Goal: Navigation & Orientation: Understand site structure

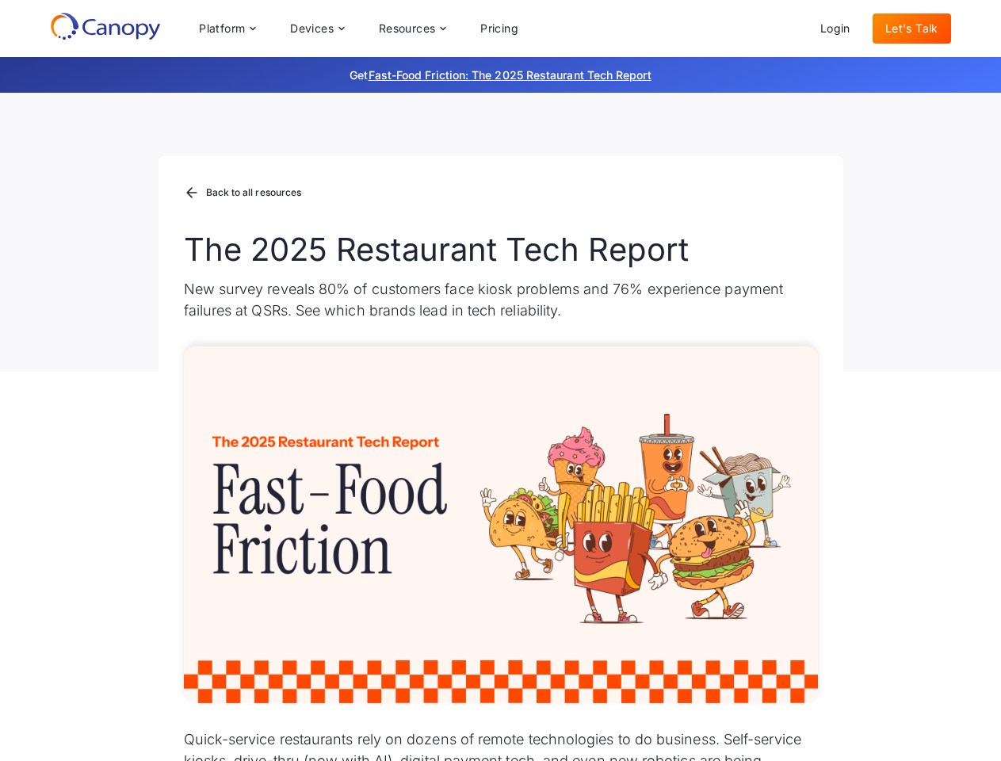
click at [358, 29] on div "Platform Platform Monitor A centralized view of your entire fleet Manage Remote…" at bounding box center [358, 29] width 345 height 32
click at [227, 29] on div "Platform" at bounding box center [222, 28] width 46 height 11
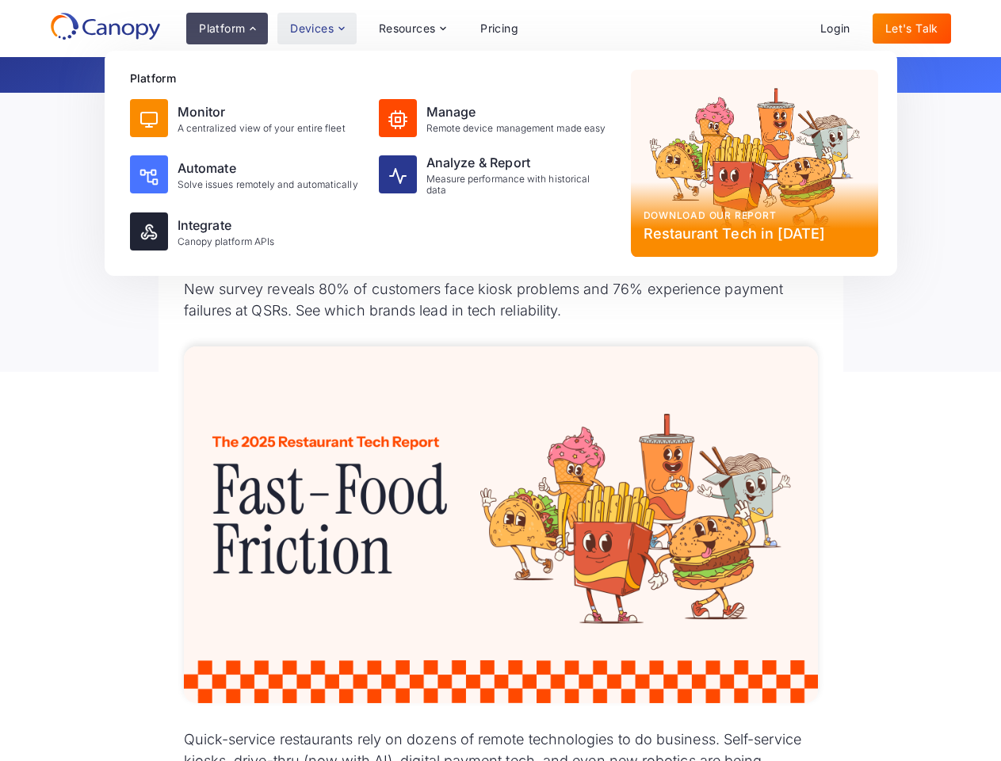
click at [316, 29] on div "Devices" at bounding box center [312, 28] width 44 height 11
click at [412, 29] on div "Resources" at bounding box center [407, 28] width 57 height 11
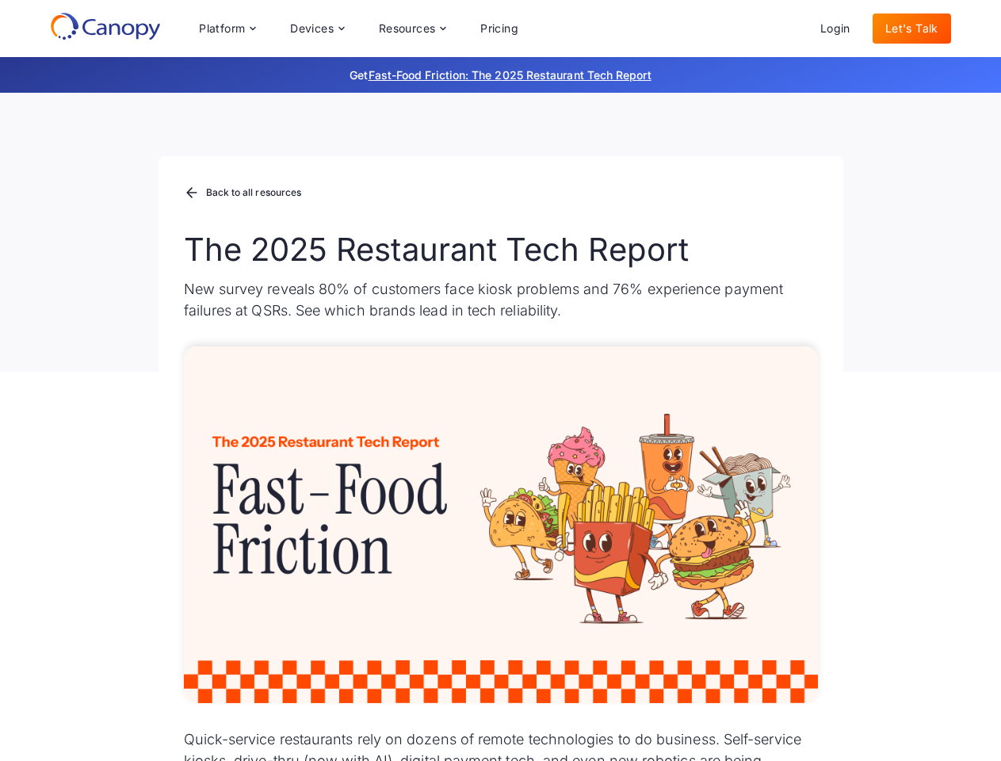
click at [358, 29] on div "Platform Platform Monitor A centralized view of your entire fleet Manage Remote…" at bounding box center [358, 29] width 345 height 32
click at [227, 29] on div "Platform" at bounding box center [222, 28] width 46 height 11
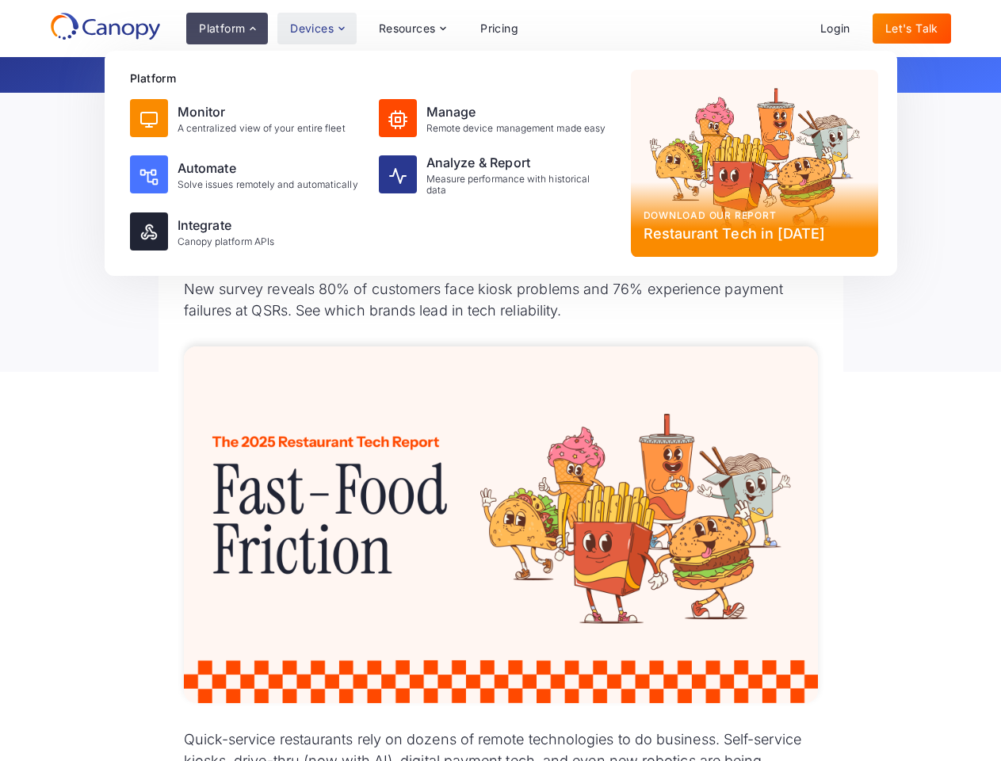
click at [316, 29] on div "Devices" at bounding box center [312, 28] width 44 height 11
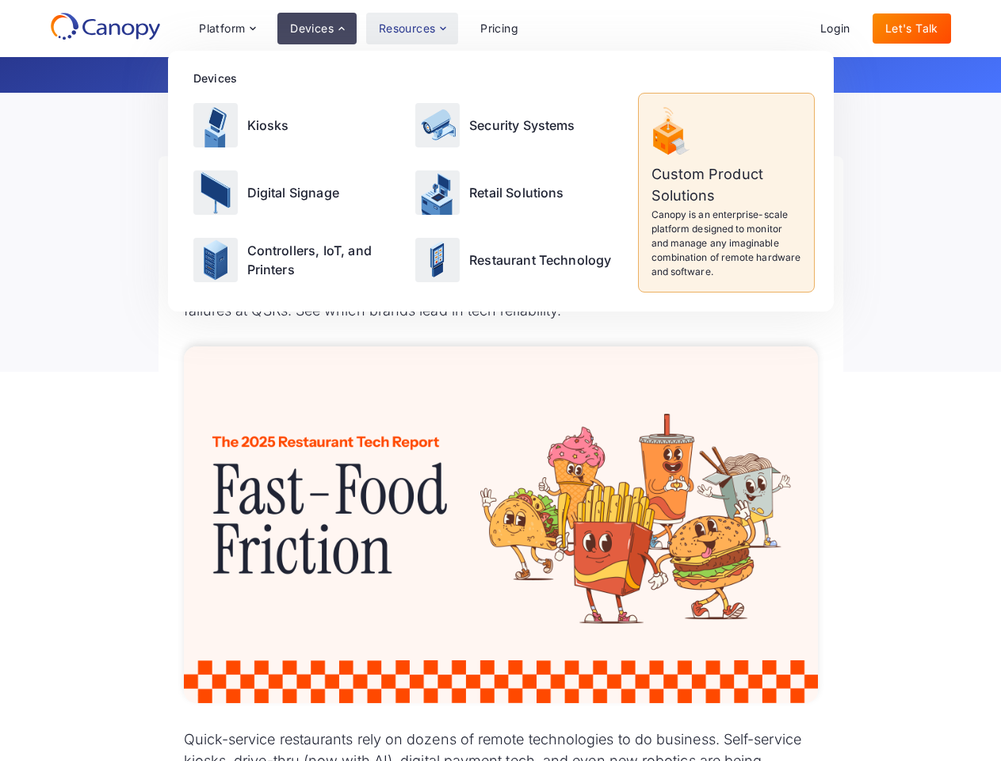
click at [412, 29] on div "Resources" at bounding box center [407, 28] width 57 height 11
